Goal: Navigation & Orientation: Find specific page/section

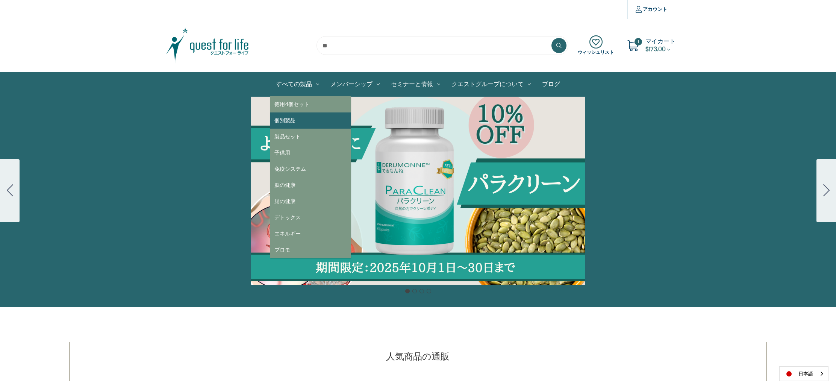
click at [291, 121] on link "個別製品" at bounding box center [310, 120] width 81 height 16
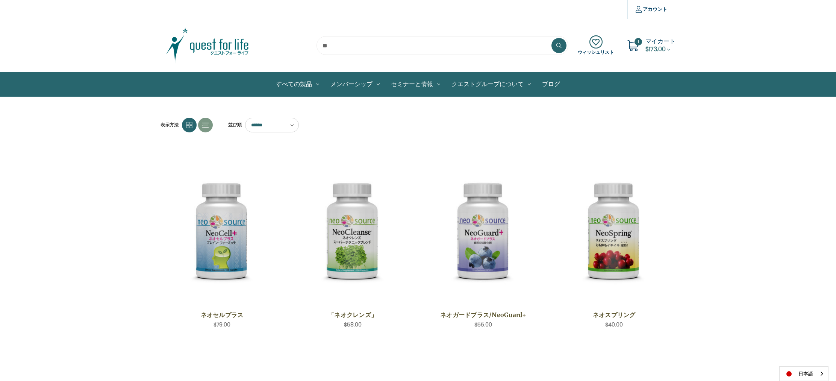
scroll to position [2, 0]
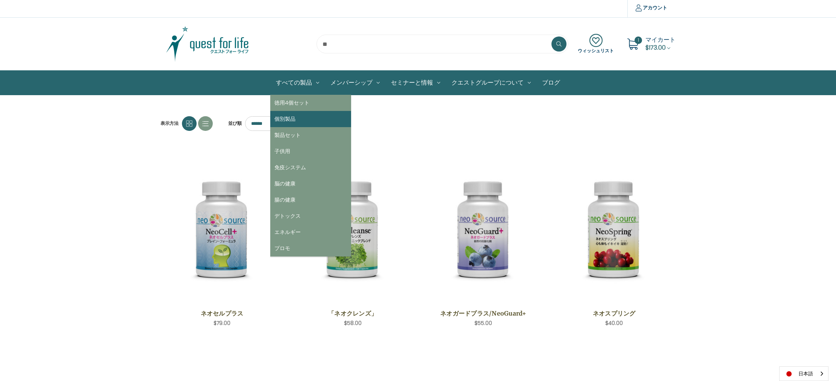
click at [303, 118] on link "個別製品" at bounding box center [310, 119] width 81 height 16
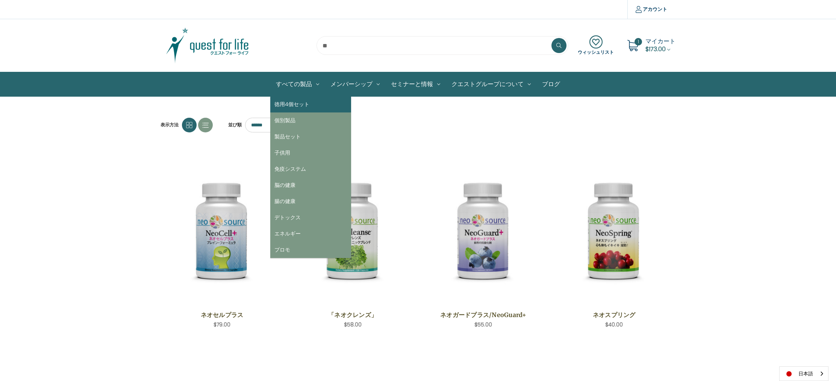
click at [309, 99] on link "徳用4個セット" at bounding box center [310, 104] width 81 height 16
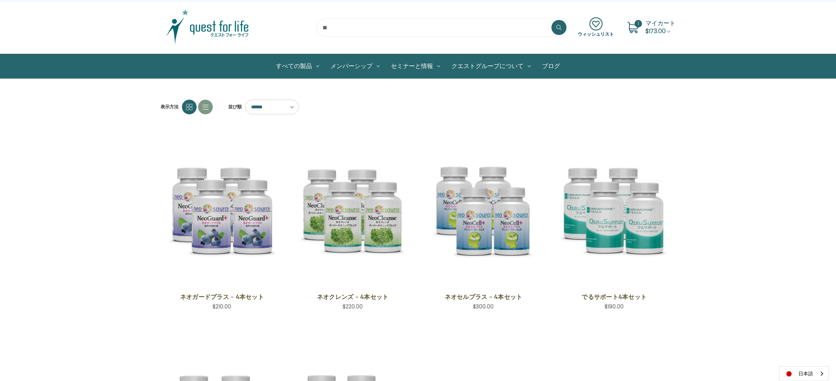
scroll to position [17, 0]
